Goal: Task Accomplishment & Management: Manage account settings

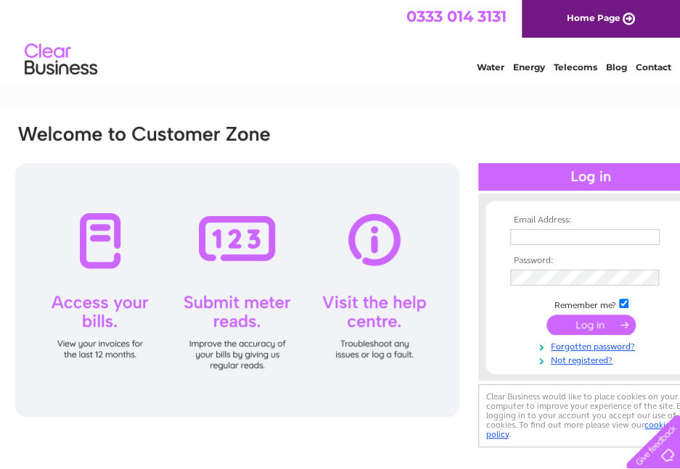
type input "accounts@tsimoray.org.uk"
click at [584, 325] on input "submit" at bounding box center [590, 325] width 89 height 20
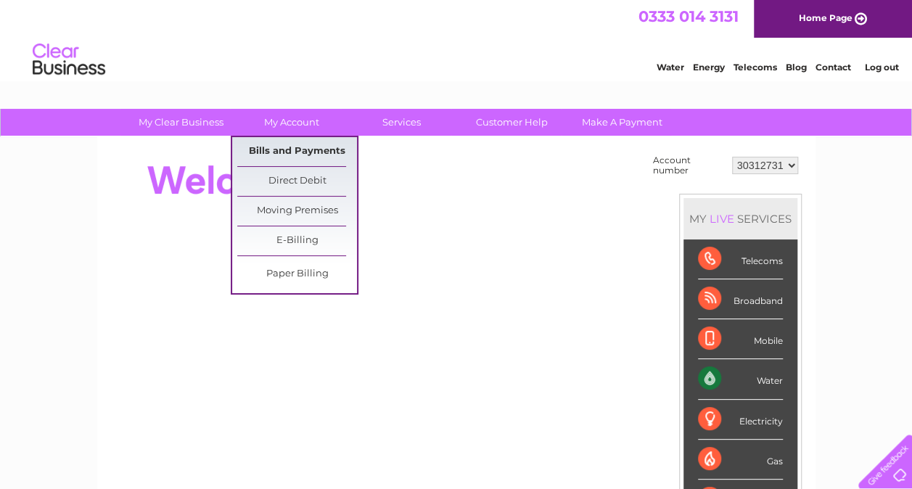
click at [300, 148] on link "Bills and Payments" at bounding box center [297, 151] width 120 height 29
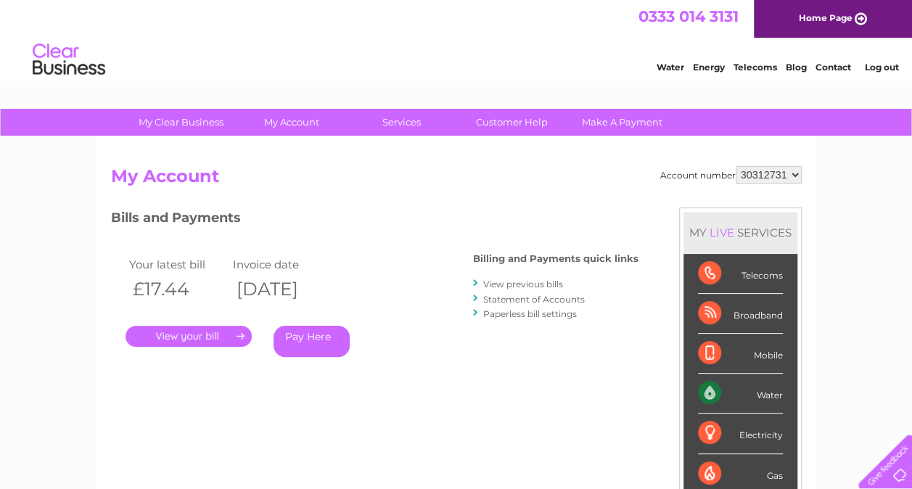
click at [203, 334] on link "." at bounding box center [189, 336] width 126 height 21
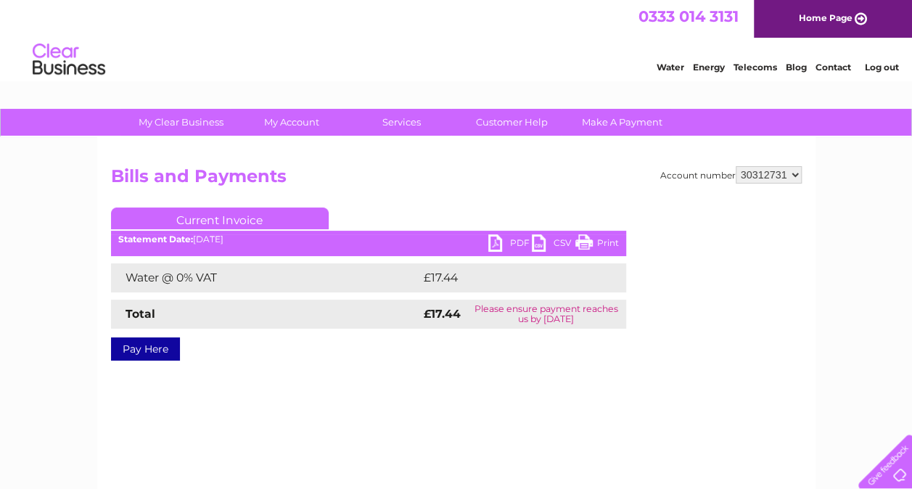
click at [492, 242] on link "PDF" at bounding box center [510, 244] width 44 height 21
click at [887, 65] on link "Log out" at bounding box center [881, 67] width 34 height 11
